Goal: Share content

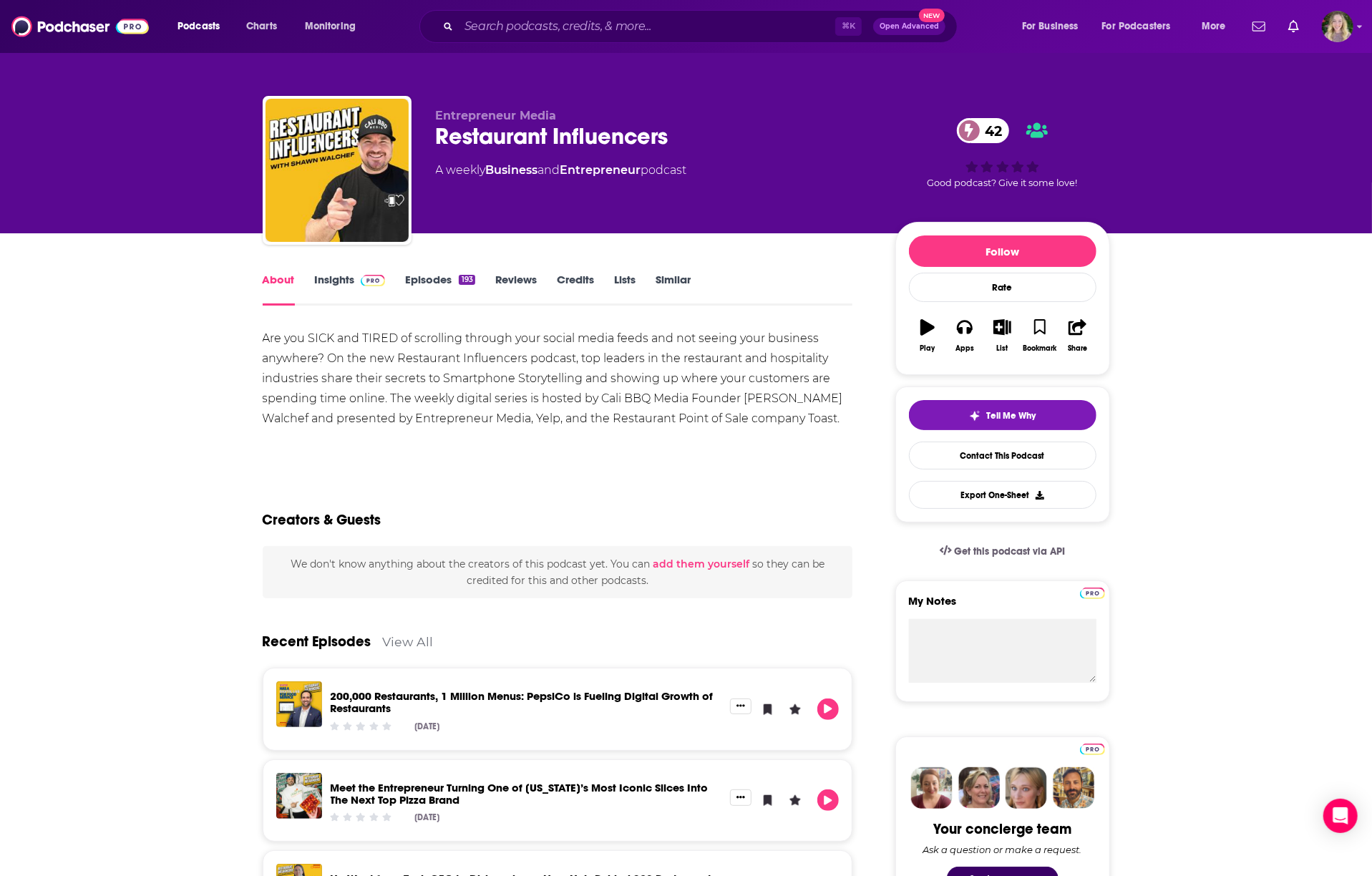
click at [337, 284] on link "Insights" at bounding box center [350, 289] width 71 height 33
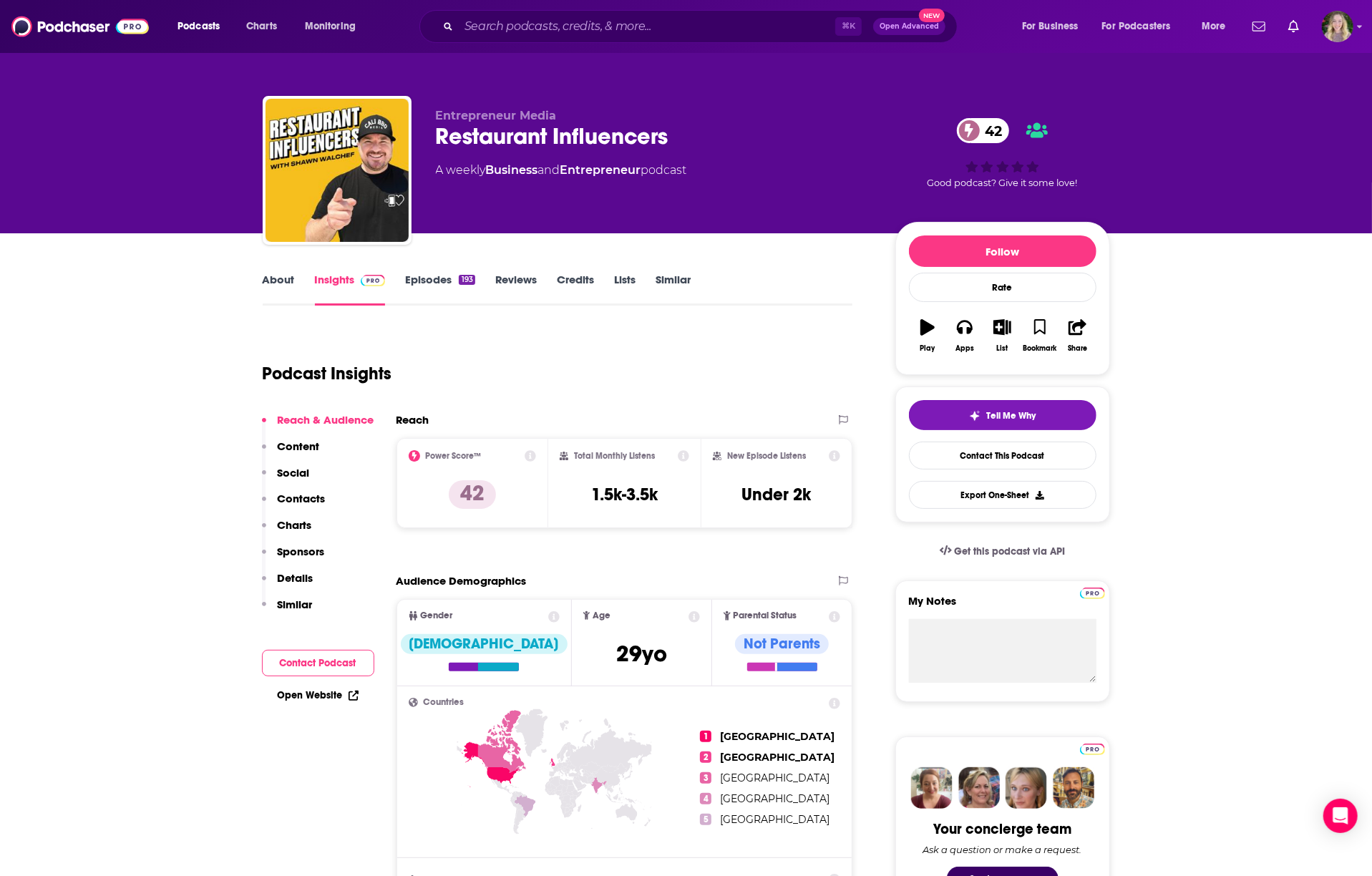
click at [301, 576] on p "Details" at bounding box center [296, 577] width 36 height 14
click at [286, 281] on link "About" at bounding box center [278, 289] width 32 height 33
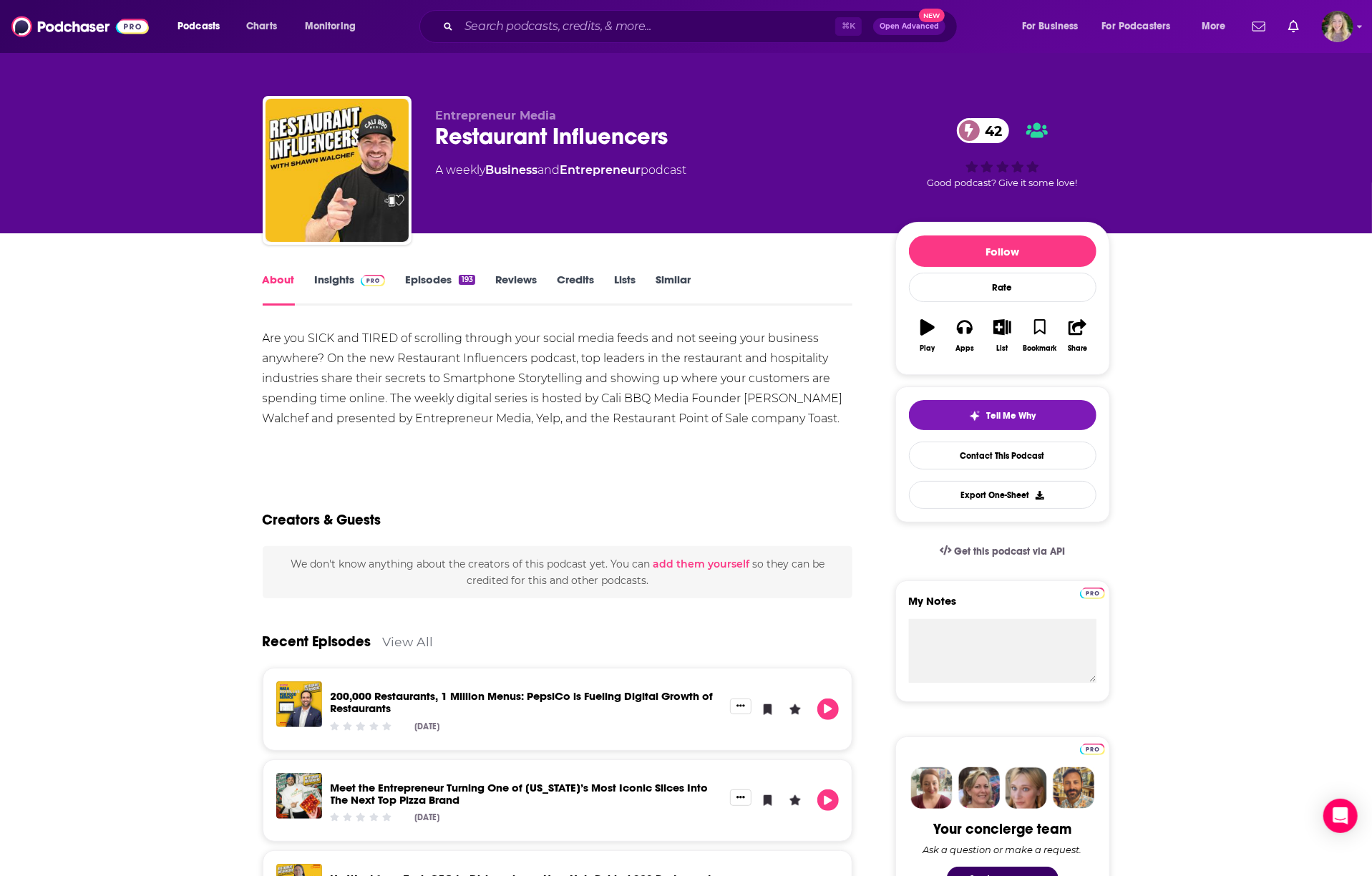
click at [424, 363] on div "Are you SICK and TIRED of scrolling through your social media feeds and not see…" at bounding box center [558, 378] width 590 height 100
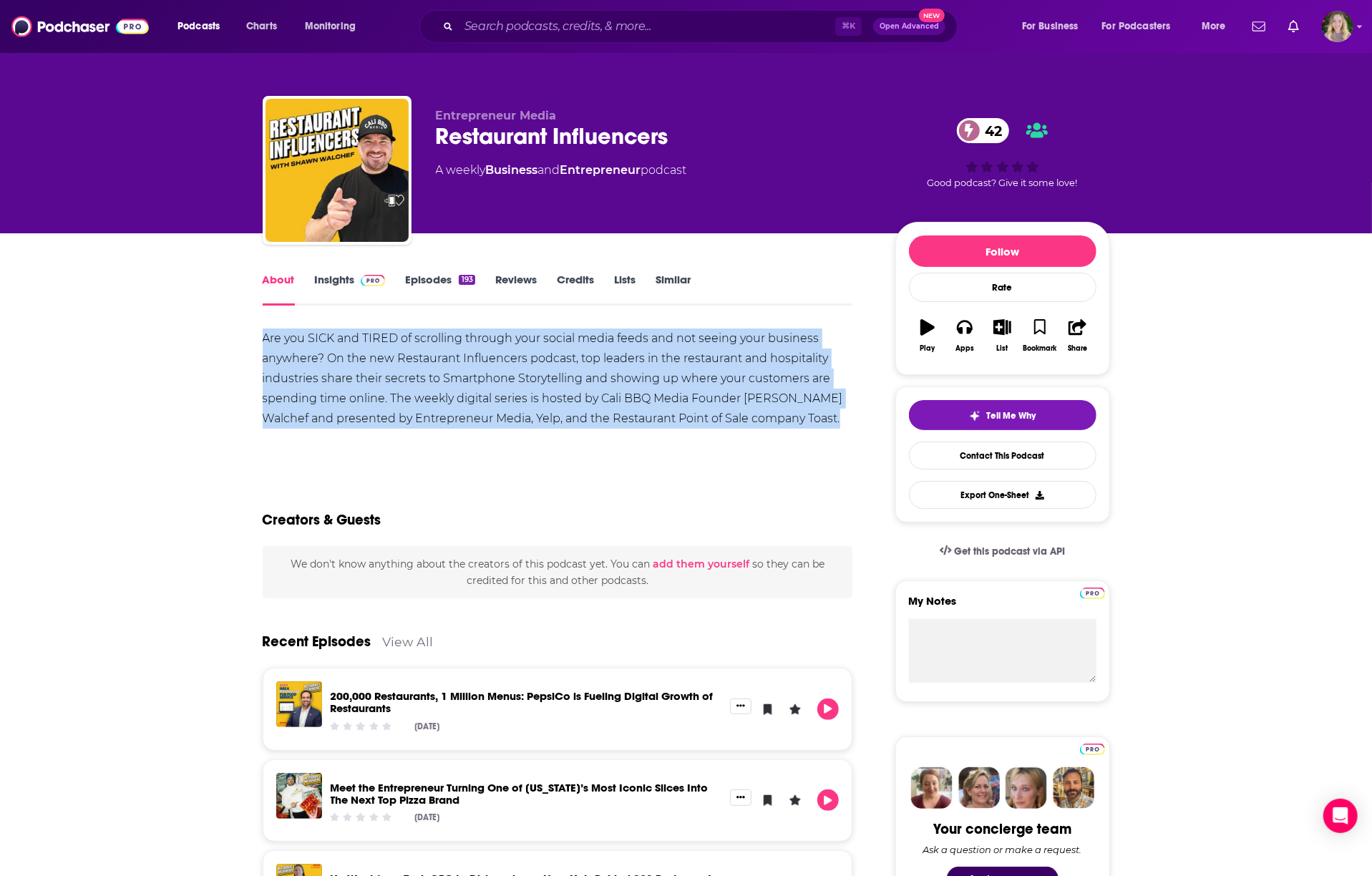
click at [424, 363] on div "Are you SICK and TIRED of scrolling through your social media feeds and not see…" at bounding box center [558, 378] width 590 height 100
copy div "Are you SICK and TIRED of scrolling through your social media feeds and not see…"
